Goal: Use online tool/utility: Utilize a website feature to perform a specific function

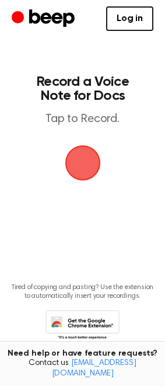
click at [76, 164] on span "button" at bounding box center [82, 162] width 65 height 65
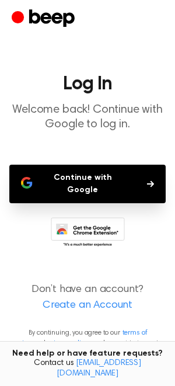
click at [107, 176] on button "Continue with Google" at bounding box center [87, 184] width 157 height 39
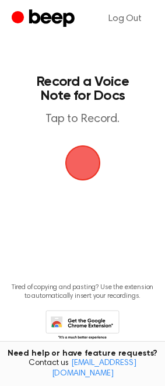
click at [85, 173] on span "button" at bounding box center [82, 162] width 63 height 63
click at [85, 173] on span "button" at bounding box center [82, 162] width 65 height 65
click at [85, 173] on span "button" at bounding box center [82, 162] width 57 height 57
click at [85, 173] on span "button" at bounding box center [82, 163] width 64 height 64
click at [85, 173] on span "button" at bounding box center [82, 162] width 65 height 65
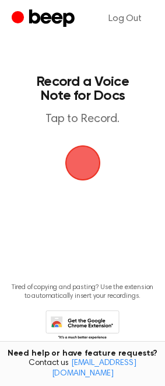
click at [85, 173] on span "button" at bounding box center [82, 162] width 65 height 65
click at [85, 173] on span "button" at bounding box center [83, 163] width 60 height 60
click at [85, 173] on span "button" at bounding box center [83, 163] width 53 height 53
click at [85, 173] on span "button" at bounding box center [82, 162] width 57 height 57
click at [85, 173] on span "button" at bounding box center [82, 162] width 63 height 63
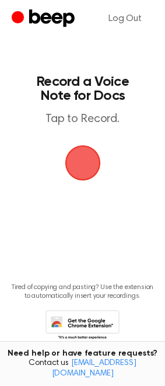
click at [54, 210] on main "Record a Voice Note for Docs Tap to Record. Tired of copying and pasting? Use t…" at bounding box center [82, 187] width 165 height 375
click at [91, 161] on span "button" at bounding box center [82, 163] width 55 height 55
click at [79, 172] on span "button" at bounding box center [83, 163] width 36 height 36
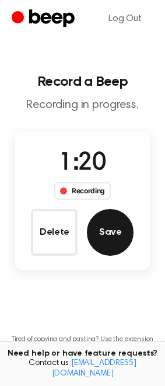
click at [125, 234] on button "Save" at bounding box center [110, 232] width 47 height 47
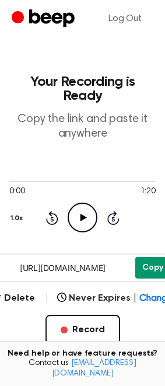
click at [143, 260] on button "Copy" at bounding box center [153, 268] width 35 height 22
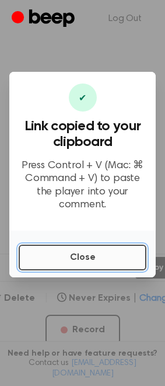
click at [117, 259] on button "Close" at bounding box center [83, 258] width 128 height 26
